Goal: Communication & Community: Answer question/provide support

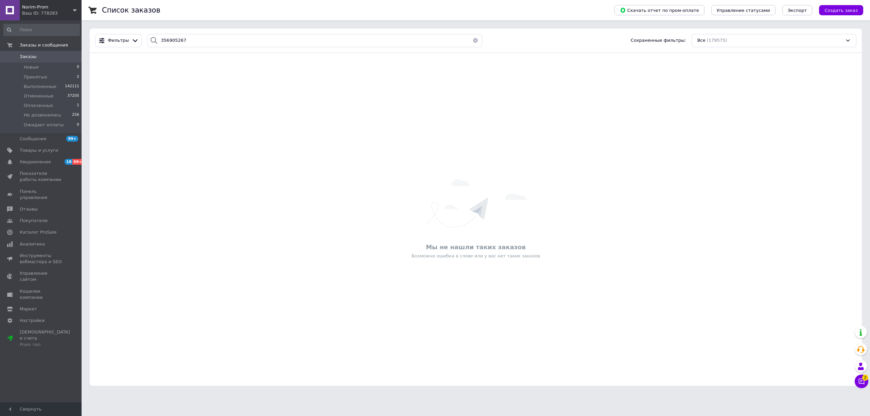
click at [856, 378] on button "Чат с покупателем 2" at bounding box center [862, 382] width 14 height 14
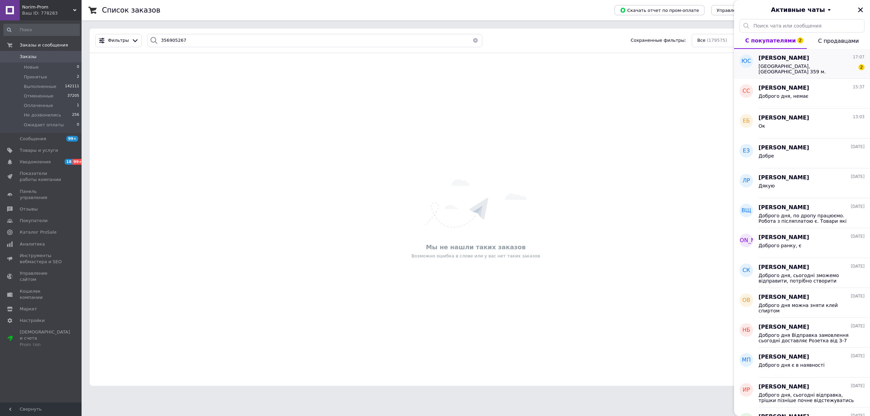
click at [781, 66] on span "[GEOGRAPHIC_DATA], [GEOGRAPHIC_DATA] 359 м. [GEOGRAPHIC_DATA]" at bounding box center [807, 69] width 97 height 11
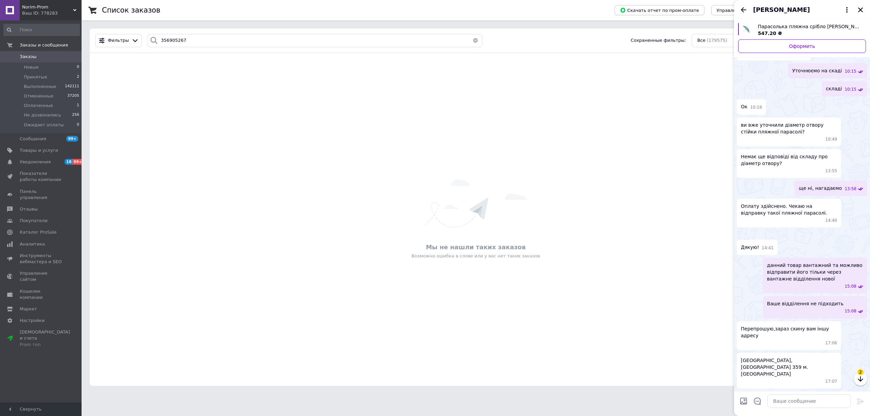
scroll to position [911, 0]
click at [858, 381] on icon "button" at bounding box center [861, 379] width 8 height 8
click at [860, 380] on icon "button" at bounding box center [860, 379] width 5 height 5
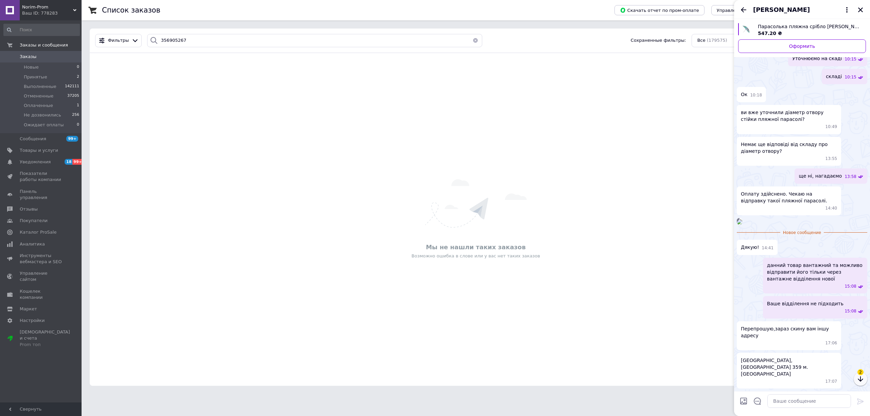
scroll to position [911, 0]
click at [864, 381] on div "Нова пошта #1, вулиця Городоцька 359 м. Львів 17:07" at bounding box center [802, 371] width 131 height 36
click at [784, 403] on textarea at bounding box center [810, 402] width 84 height 14
type textarea "Очікуйте ТТН Передали на пакування"
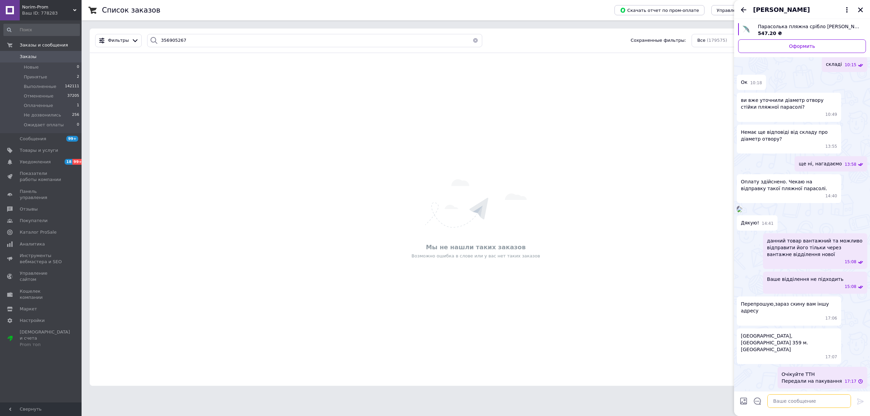
scroll to position [924, 0]
click at [745, 8] on icon "Назад" at bounding box center [744, 10] width 8 height 8
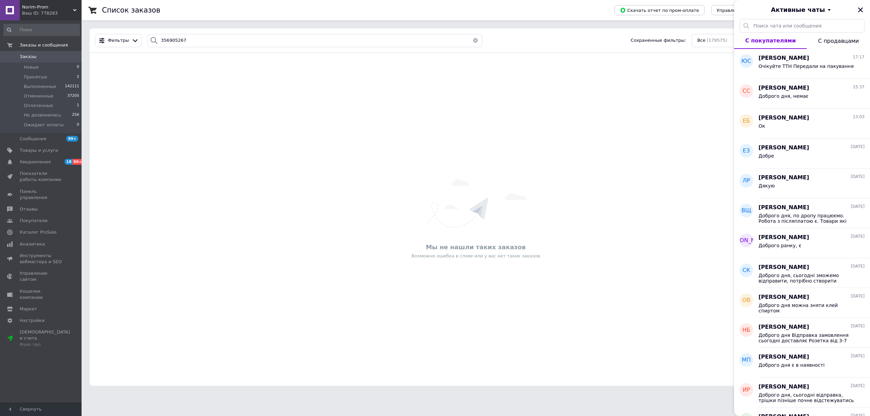
click at [861, 10] on icon "Закрыть" at bounding box center [861, 10] width 6 height 6
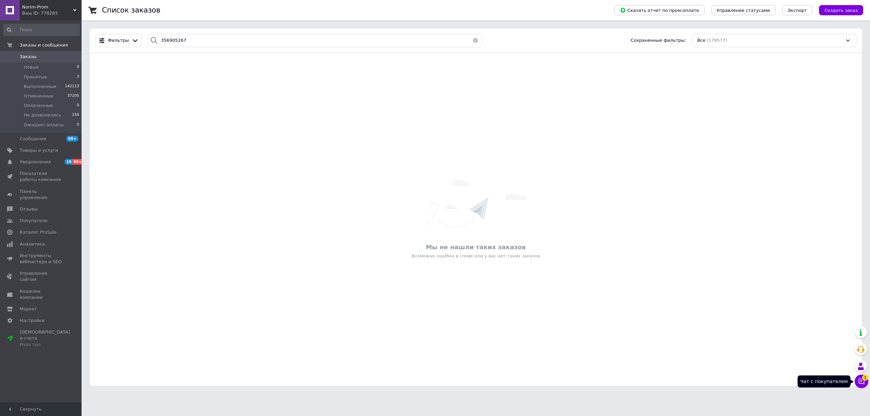
click at [860, 380] on icon at bounding box center [861, 381] width 7 height 7
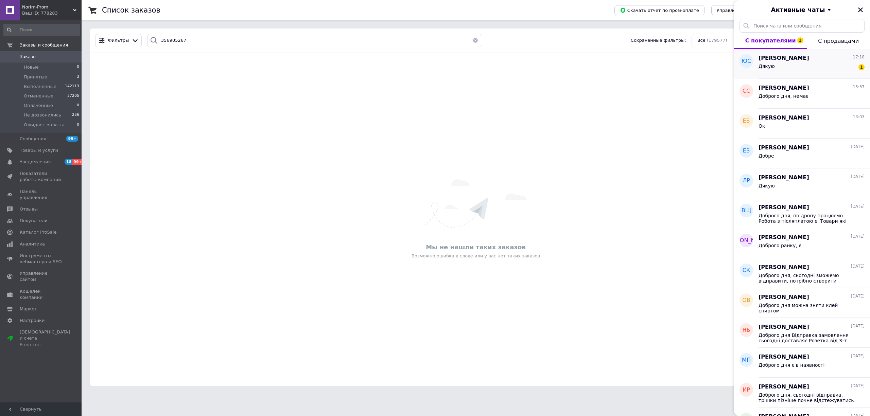
click at [819, 60] on div "[PERSON_NAME] 17:18" at bounding box center [812, 58] width 106 height 8
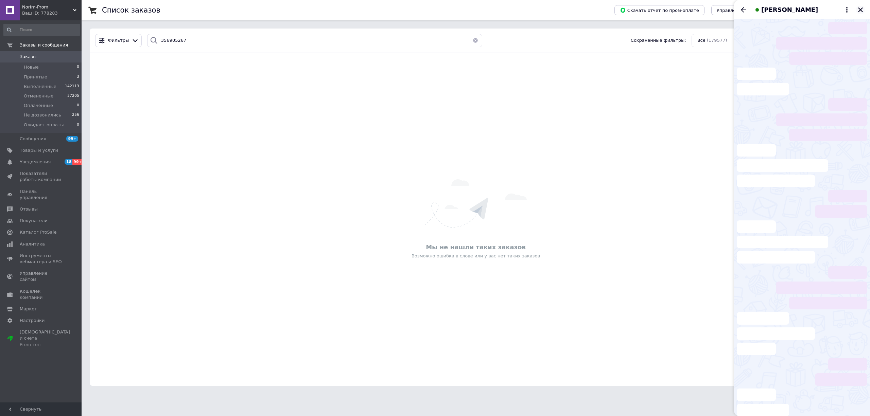
scroll to position [857, 0]
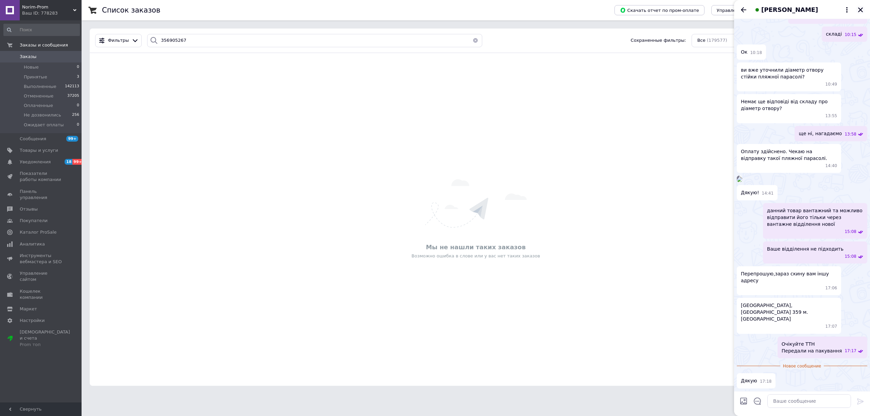
click at [862, 8] on icon "Закрыть" at bounding box center [860, 9] width 5 height 5
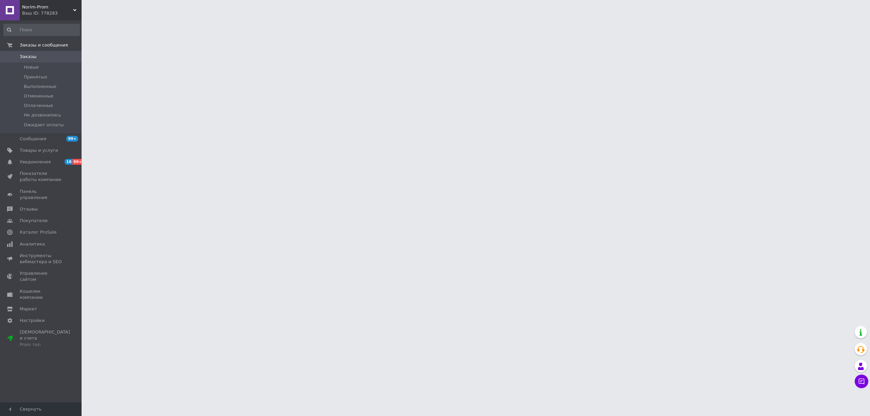
click at [861, 383] on icon at bounding box center [861, 381] width 7 height 7
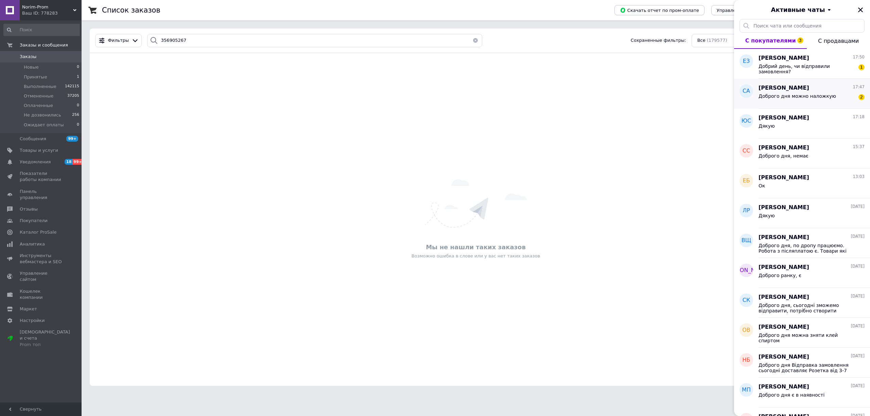
click at [815, 97] on span "Доброго дня можно наложкую" at bounding box center [798, 95] width 78 height 5
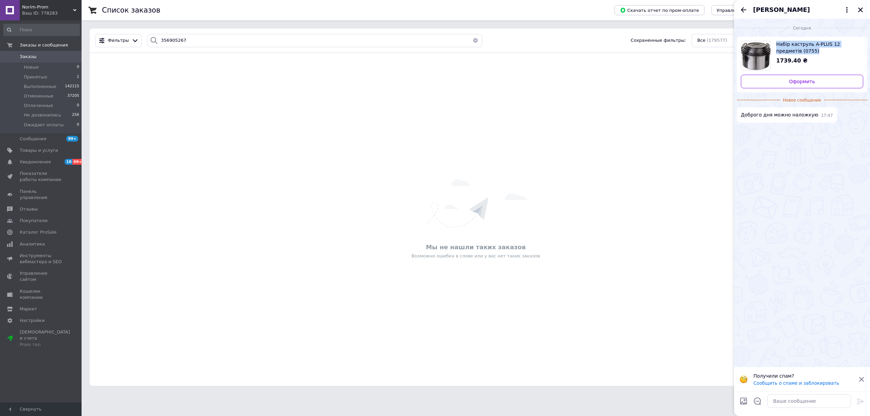
drag, startPoint x: 775, startPoint y: 38, endPoint x: 796, endPoint y: 50, distance: 23.4
click at [796, 50] on div "Набір каструль A-PLUS 12 предметів (0755) 1739.40 ₴ Оформить" at bounding box center [802, 65] width 131 height 56
copy span "Набір каструль A-PLUS 12 предметів (0755)"
click at [786, 397] on textarea at bounding box center [810, 402] width 84 height 14
click at [285, 44] on input "356905267" at bounding box center [315, 40] width 336 height 13
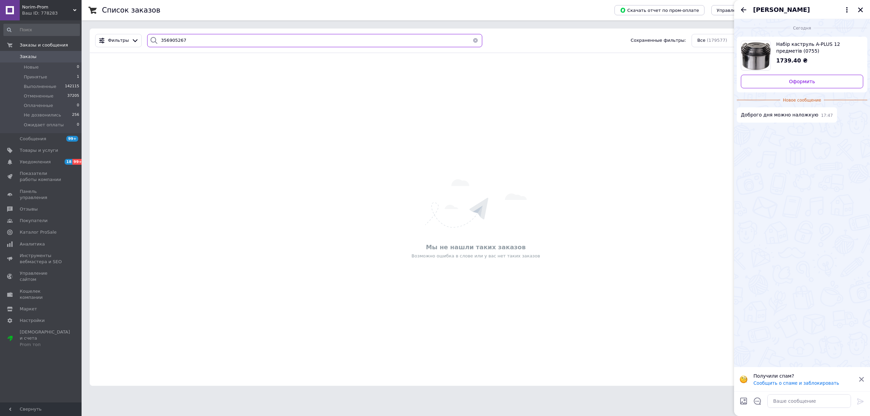
click at [285, 44] on input "356905267" at bounding box center [315, 40] width 336 height 13
type input "смсак"
click at [279, 62] on div "Мы не нашли таких заказов Возможно ошибка в слове или у вас нет таких заказов" at bounding box center [476, 220] width 772 height 320
click at [229, 41] on input "смсак" at bounding box center [315, 40] width 336 height 13
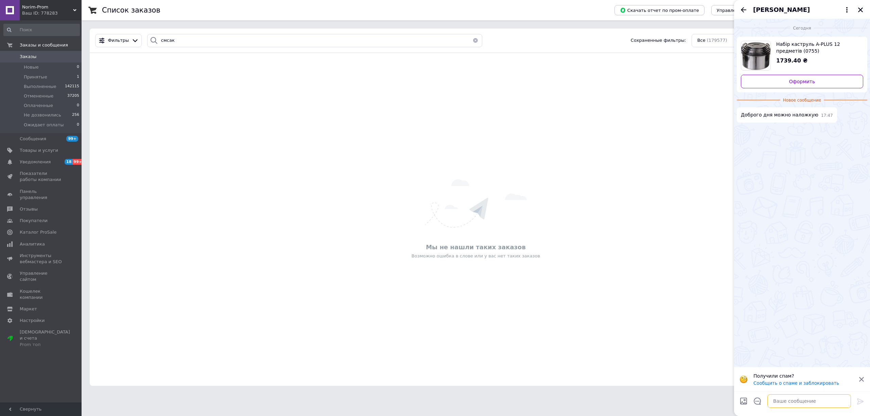
click at [784, 397] on textarea at bounding box center [810, 402] width 84 height 14
type textarea "Доброго дня, робіть замовлення на сайті. Оплата при отриманні є"
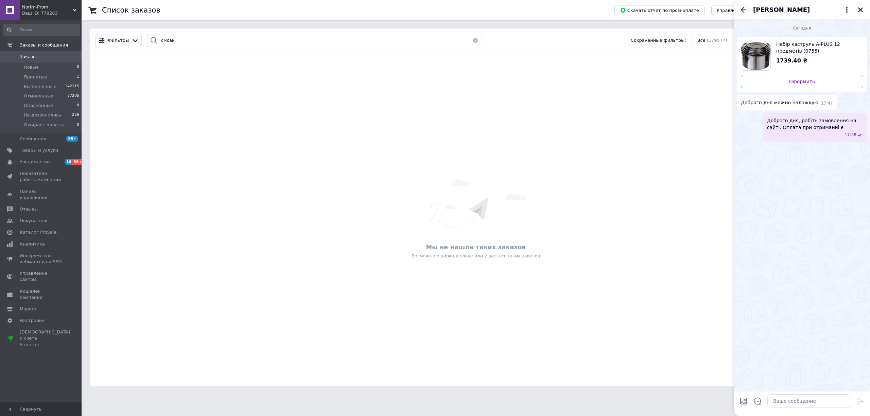
click at [740, 10] on div "Смсак Алина" at bounding box center [802, 9] width 136 height 19
click at [741, 9] on icon "Назад" at bounding box center [744, 10] width 8 height 8
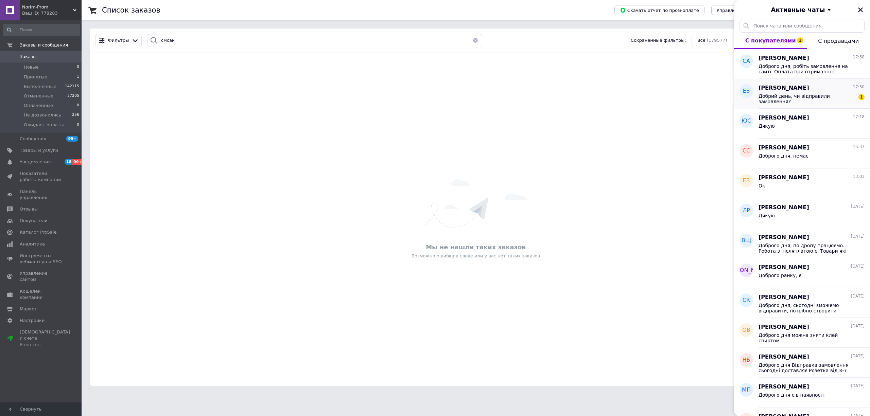
click at [809, 96] on span "Добрий день, чи відправили замовлення?" at bounding box center [807, 98] width 97 height 11
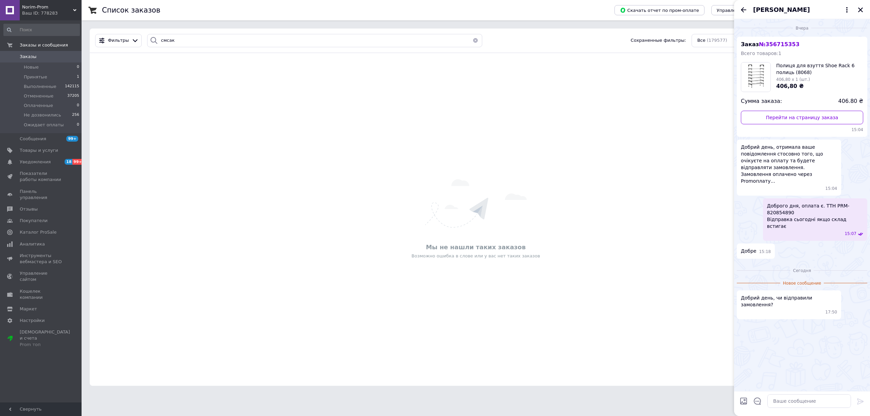
click at [781, 47] on span "№ 356715353" at bounding box center [779, 44] width 40 height 6
copy span "356715353"
click at [806, 398] on textarea at bounding box center [810, 402] width 84 height 14
click at [793, 397] on textarea at bounding box center [810, 402] width 84 height 14
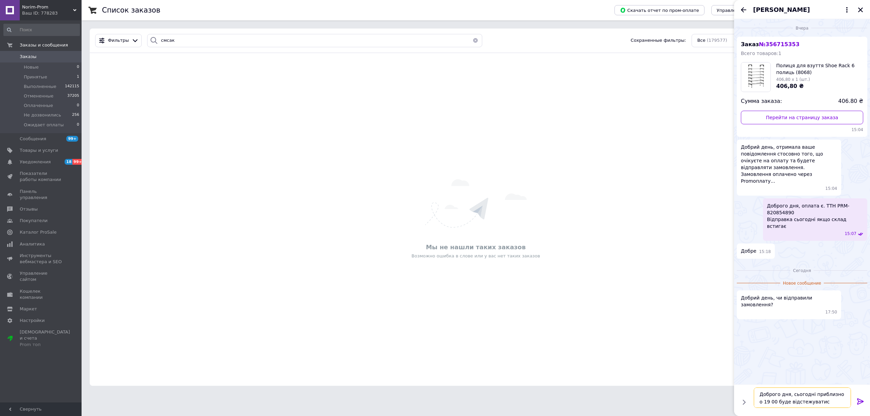
type textarea "Доброго дня, сьогодні приблизно о 19 00 буде відстежуватисб"
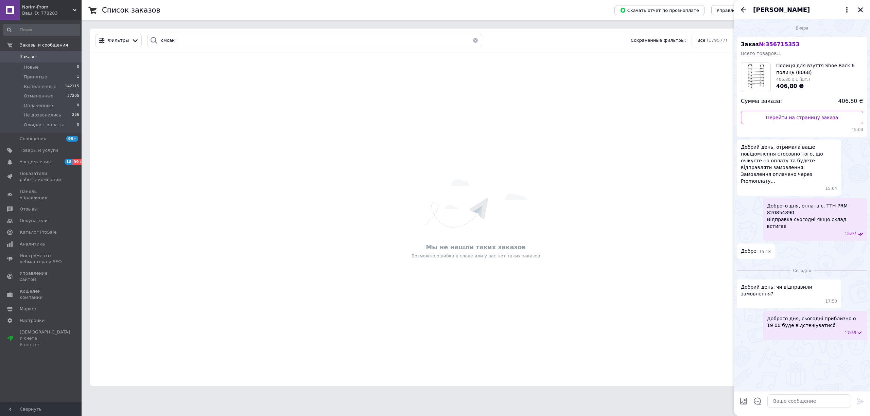
click at [744, 14] on div "[PERSON_NAME]" at bounding box center [802, 9] width 136 height 19
drag, startPoint x: 744, startPoint y: 6, endPoint x: 749, endPoint y: 8, distance: 5.2
click at [744, 6] on icon "Назад" at bounding box center [744, 10] width 8 height 8
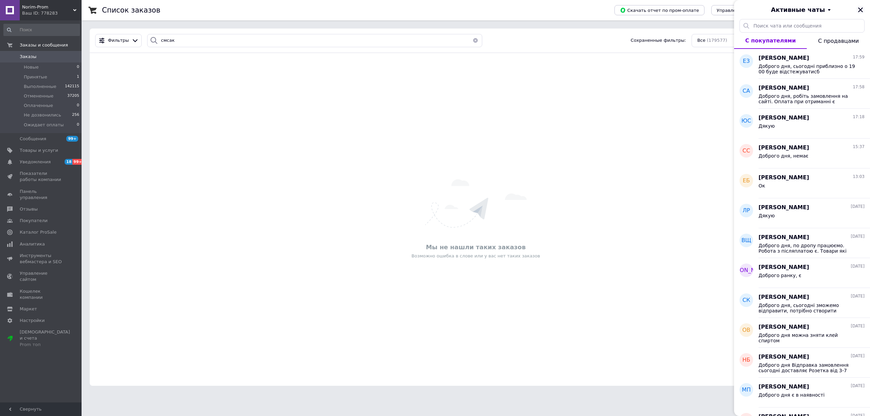
click at [864, 10] on button "Закрыть" at bounding box center [861, 10] width 8 height 8
